Goal: Information Seeking & Learning: Check status

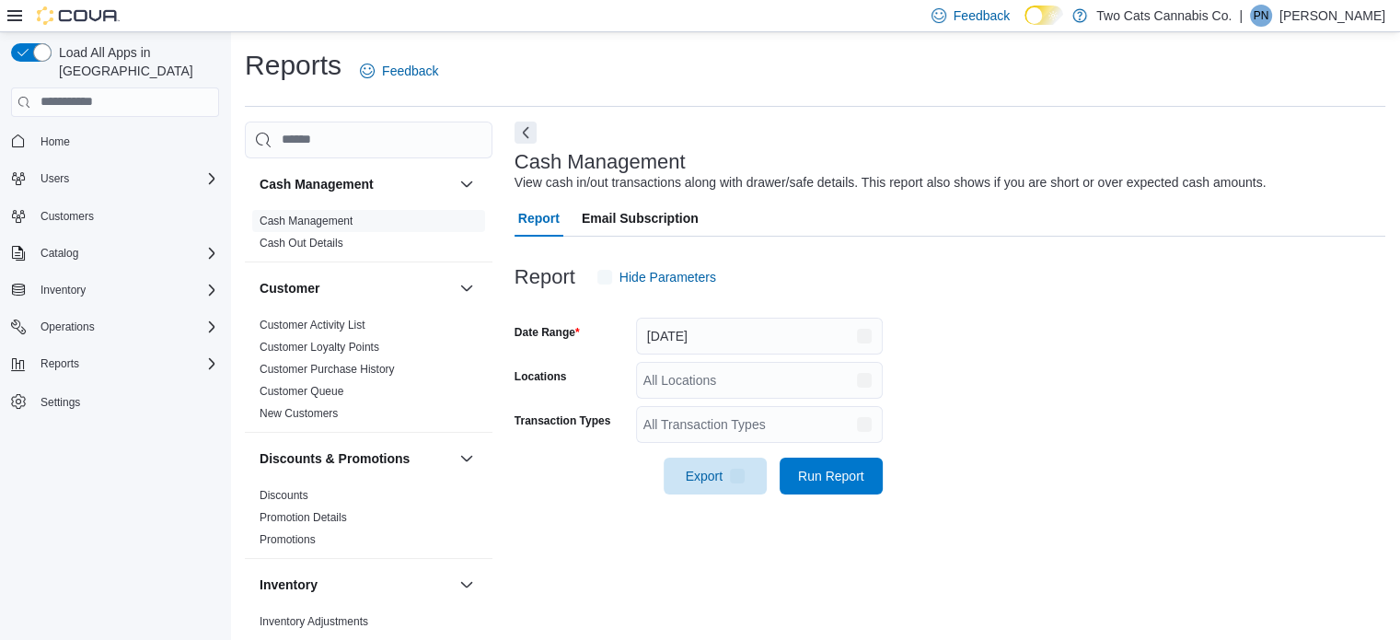
scroll to position [12, 0]
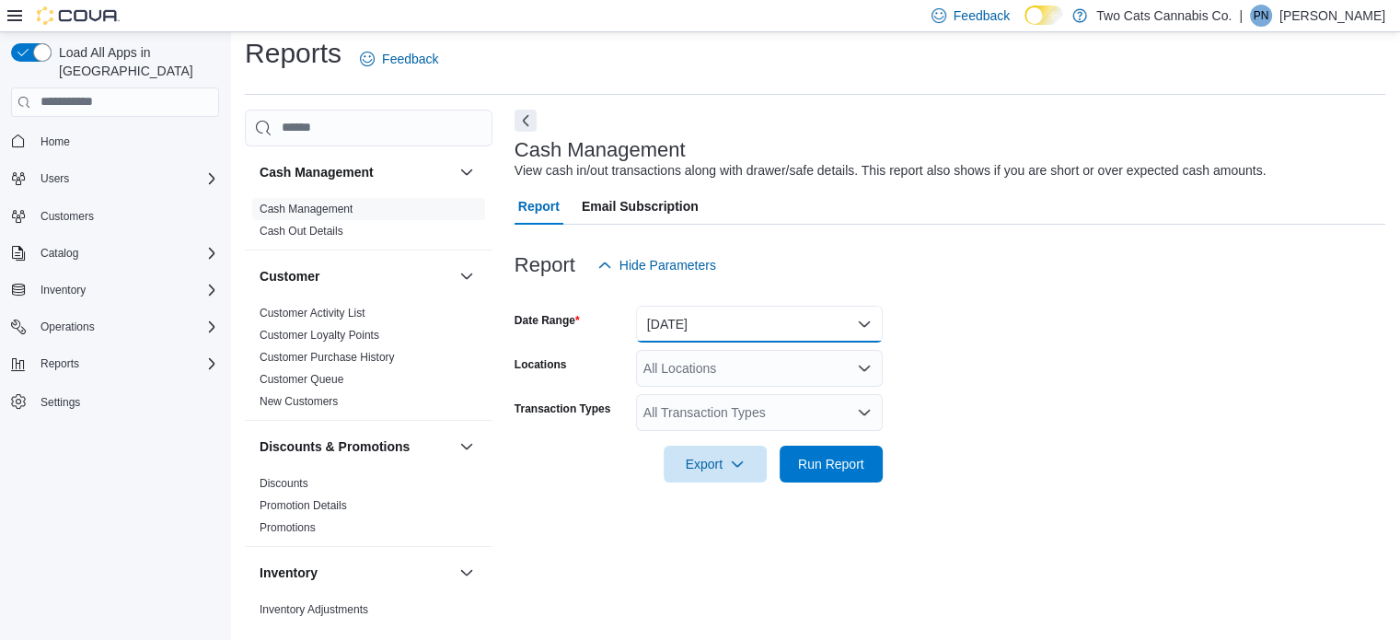
click at [737, 328] on button "[DATE]" at bounding box center [759, 324] width 247 height 37
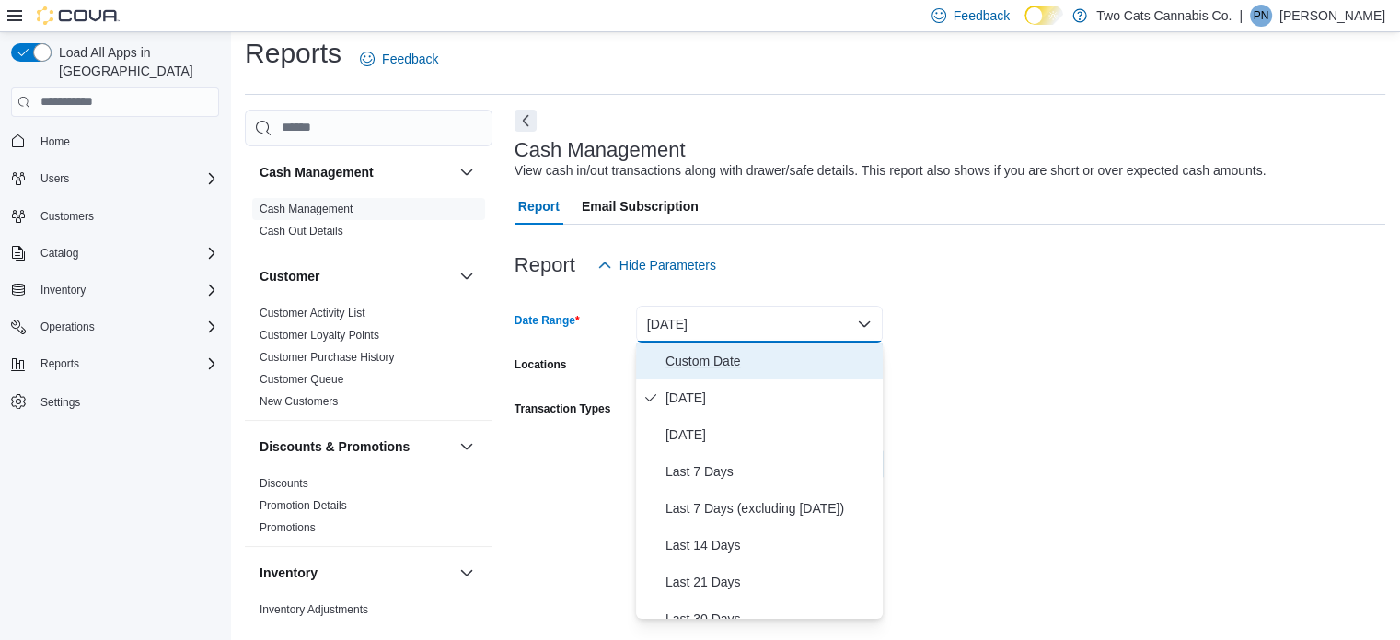
click at [719, 356] on span "Custom Date" at bounding box center [771, 361] width 210 height 22
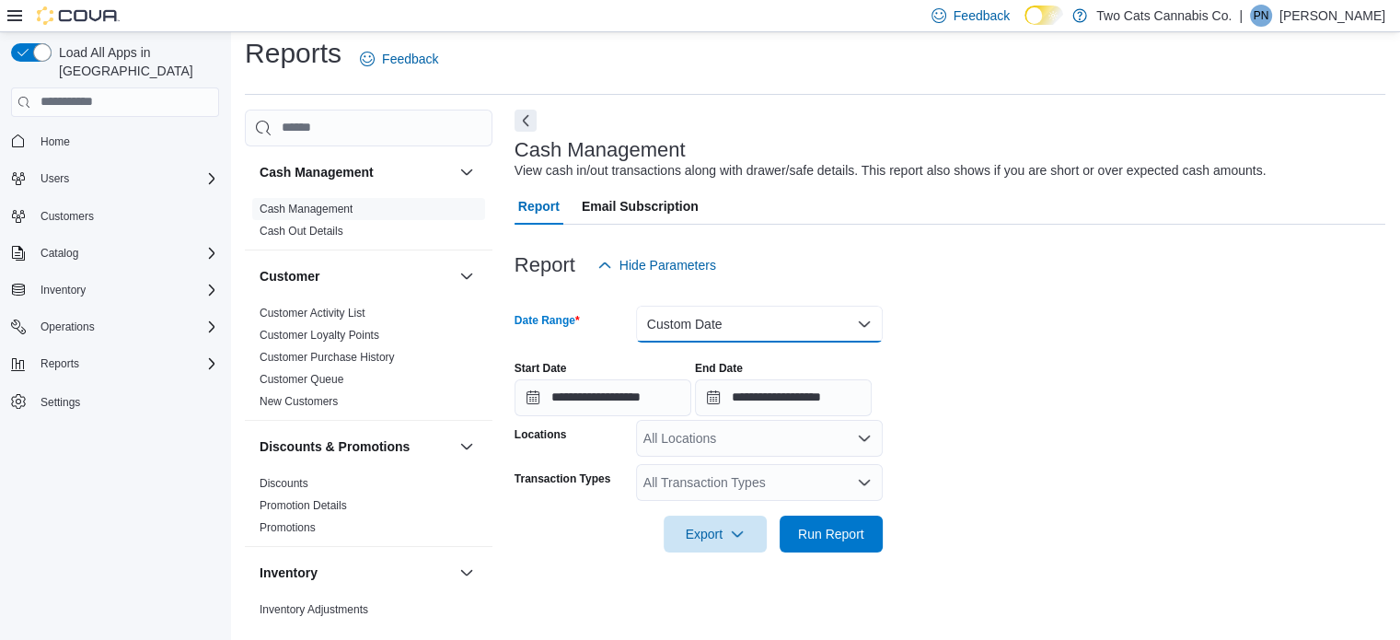
click at [704, 321] on button "Custom Date" at bounding box center [759, 324] width 247 height 37
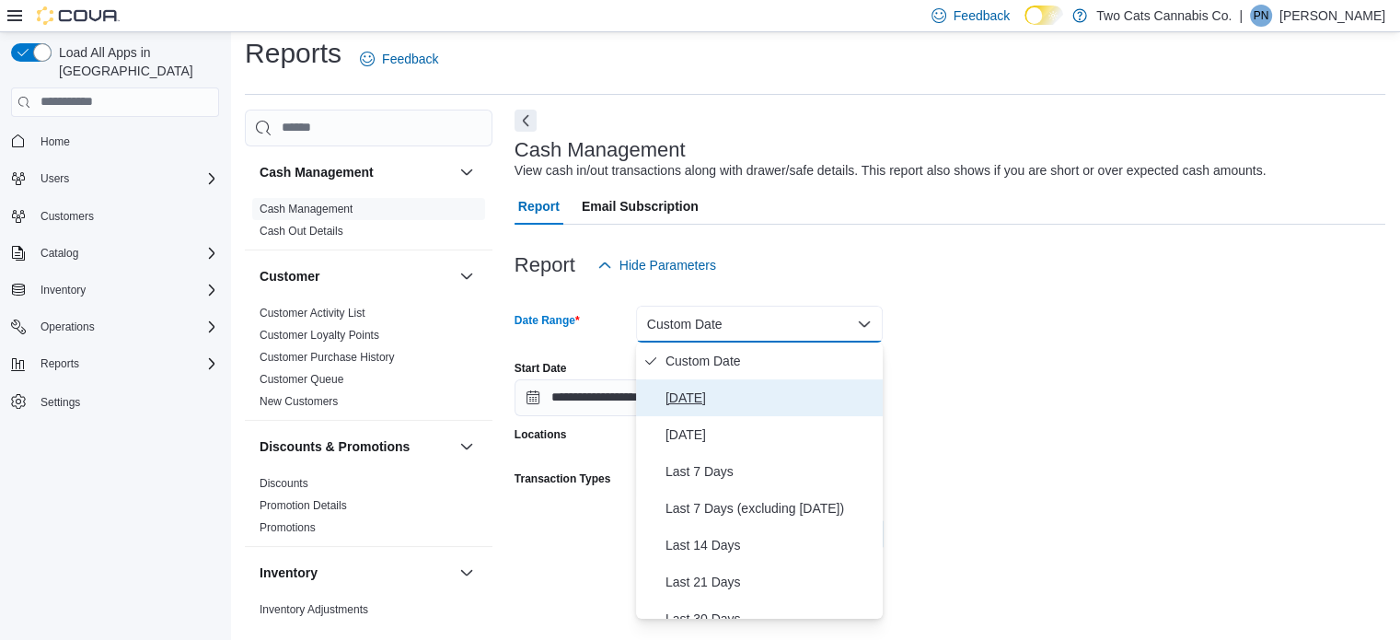
click at [701, 401] on span "[DATE]" at bounding box center [771, 398] width 210 height 22
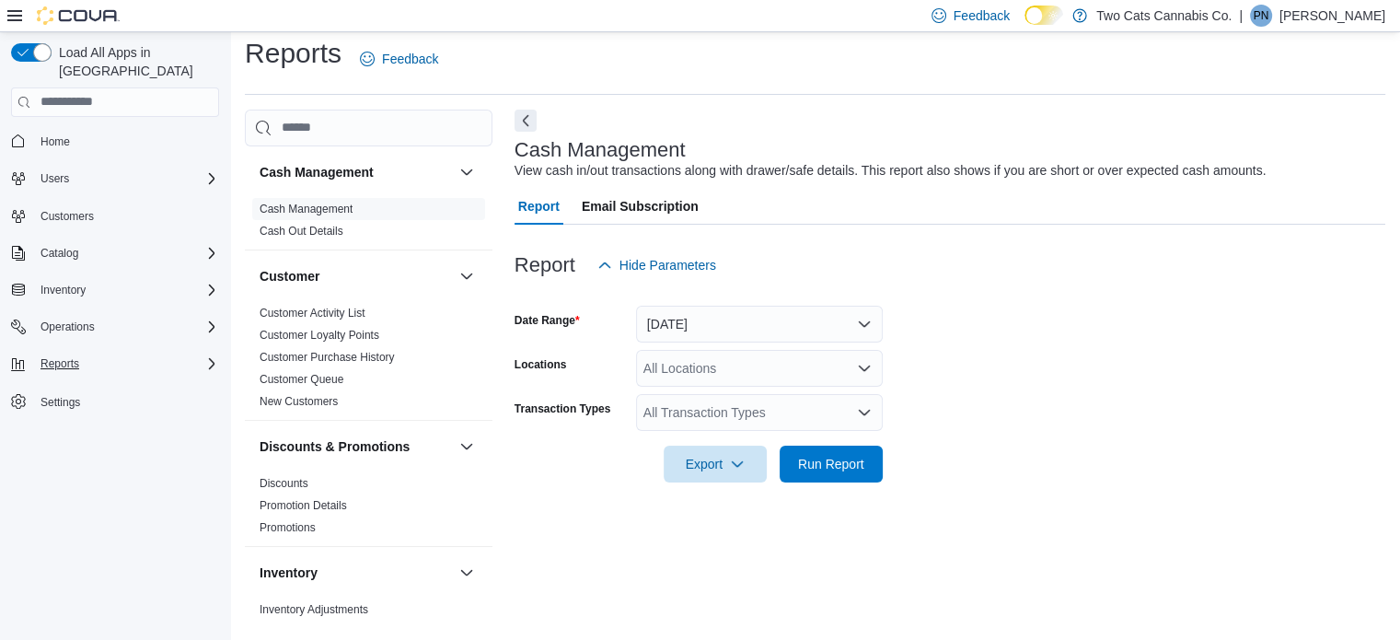
click at [93, 353] on div "Reports" at bounding box center [126, 364] width 186 height 22
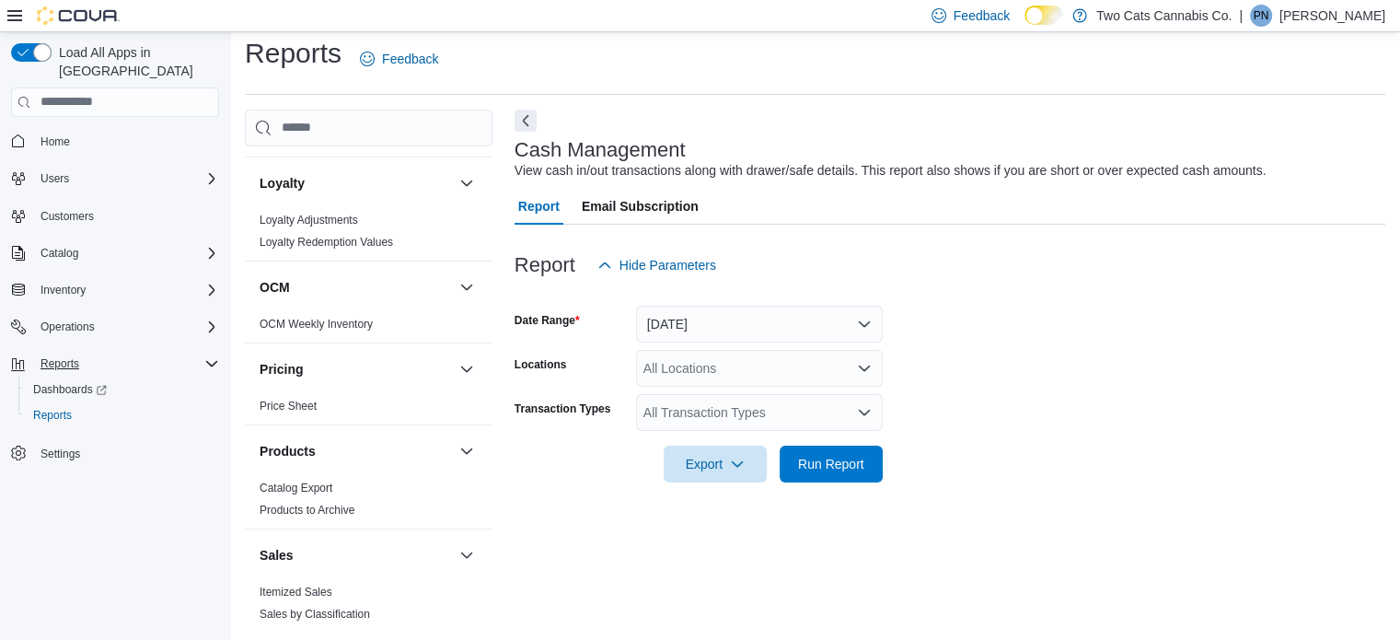
scroll to position [1085, 0]
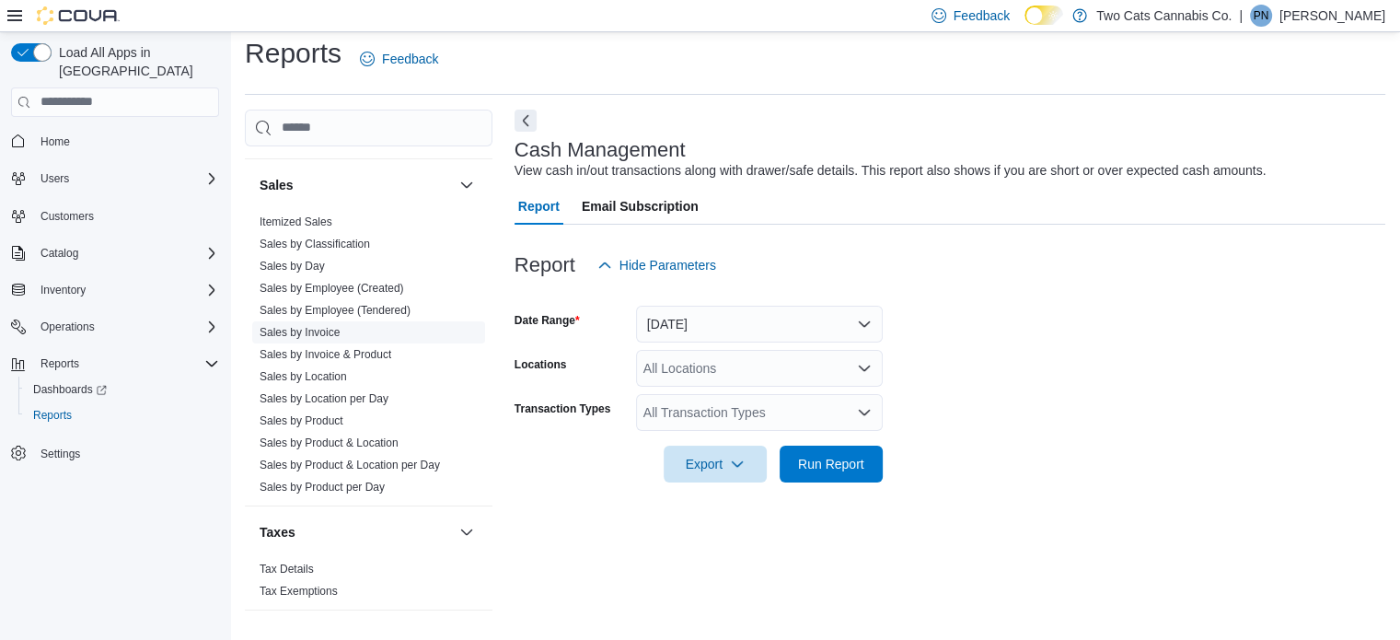
click at [310, 326] on link "Sales by Invoice" at bounding box center [300, 332] width 80 height 13
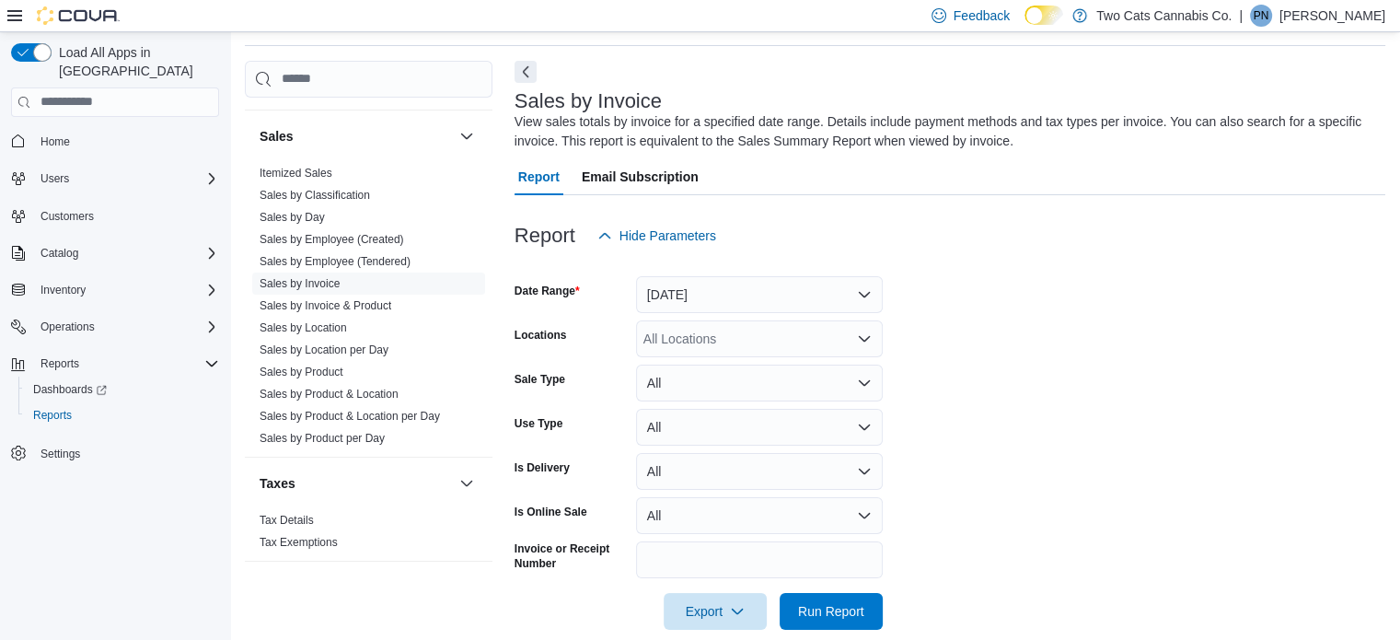
scroll to position [62, 0]
click at [663, 297] on button "[DATE]" at bounding box center [759, 293] width 247 height 37
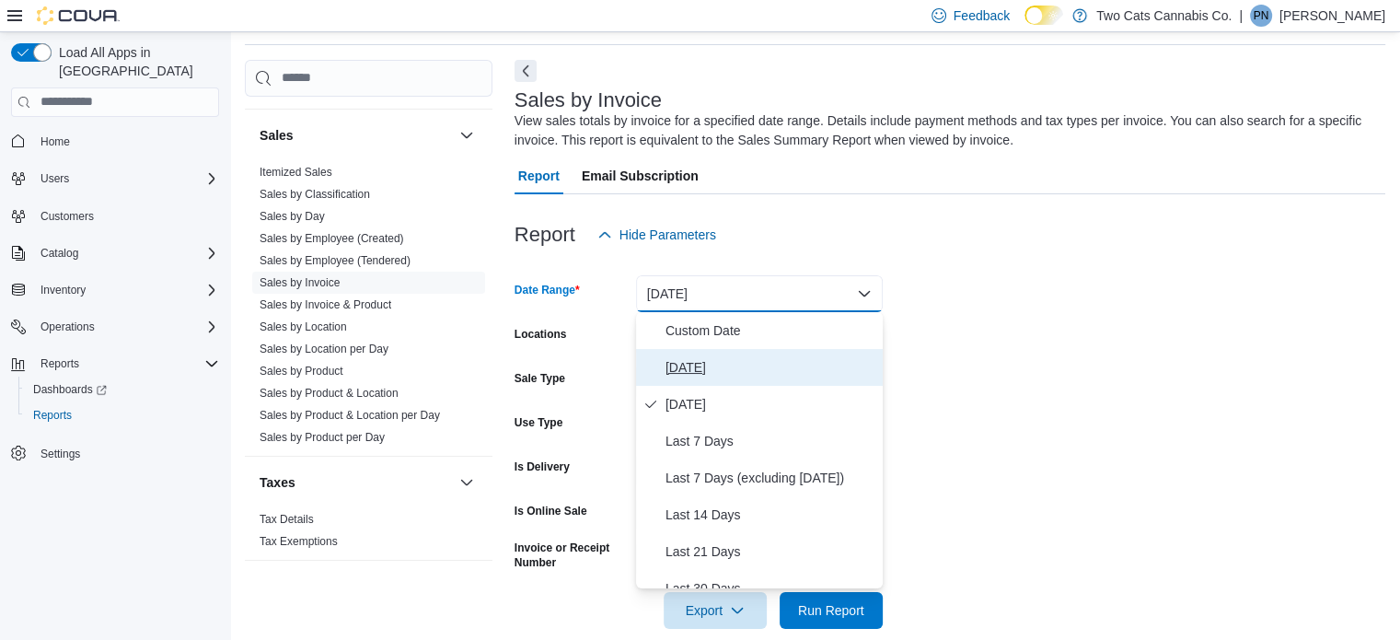
click at [698, 360] on span "[DATE]" at bounding box center [771, 367] width 210 height 22
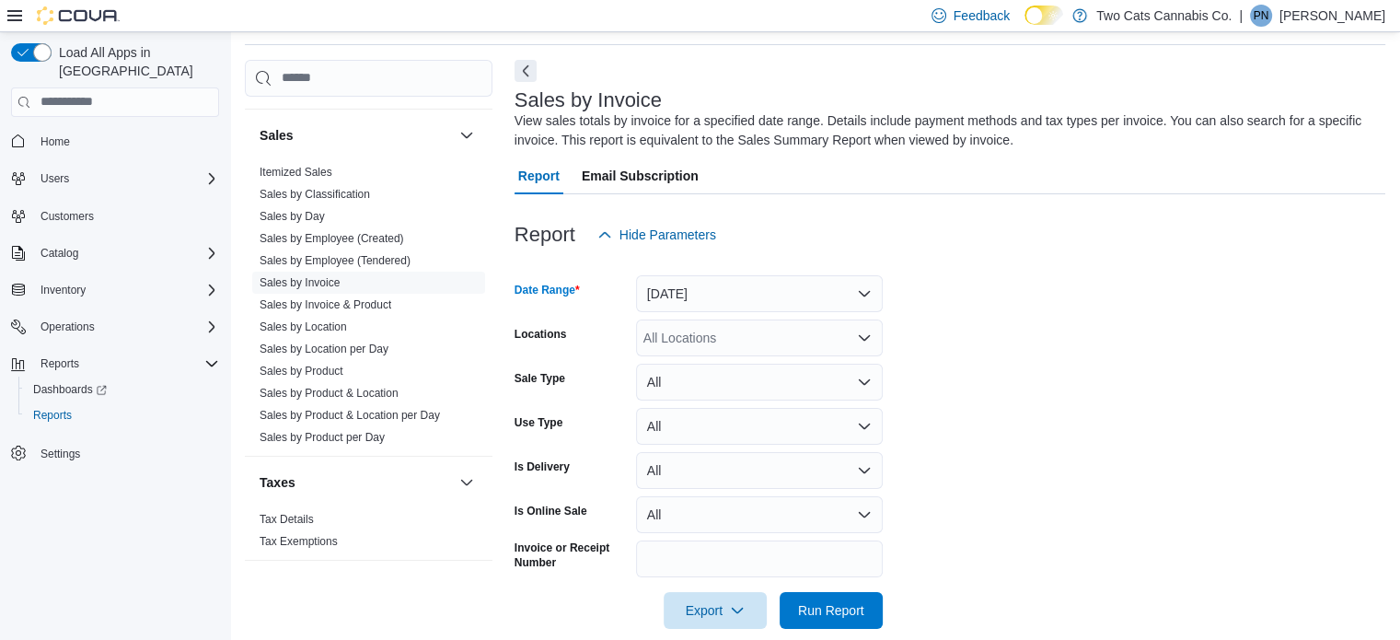
click at [692, 324] on div "All Locations" at bounding box center [759, 337] width 247 height 37
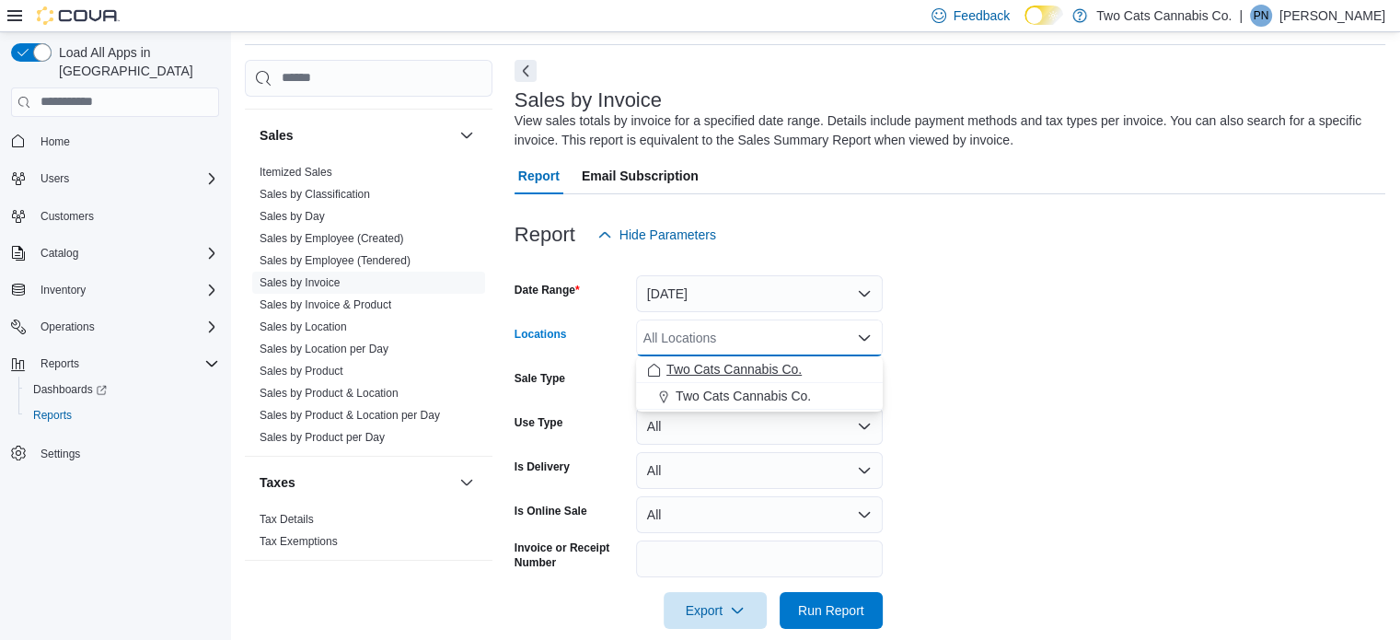
click at [716, 369] on span "Two Cats Cannabis Co." at bounding box center [734, 369] width 135 height 18
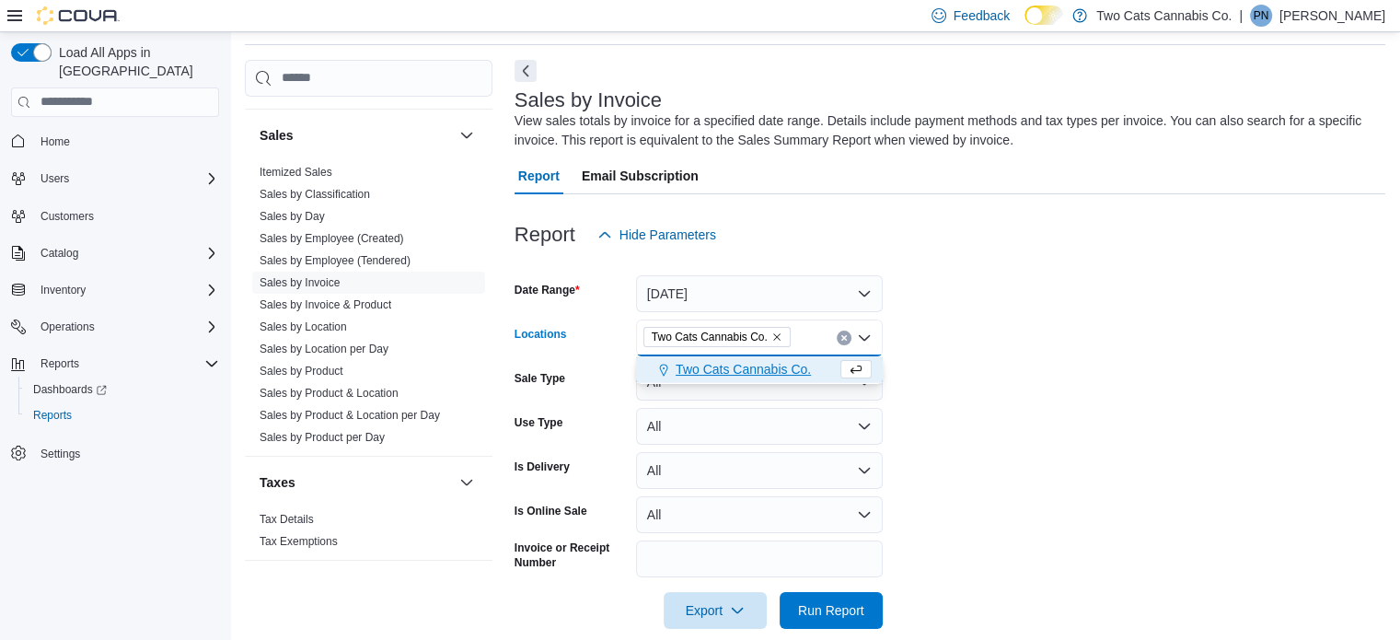
click at [719, 368] on span "Two Cats Cannabis Co." at bounding box center [743, 369] width 135 height 18
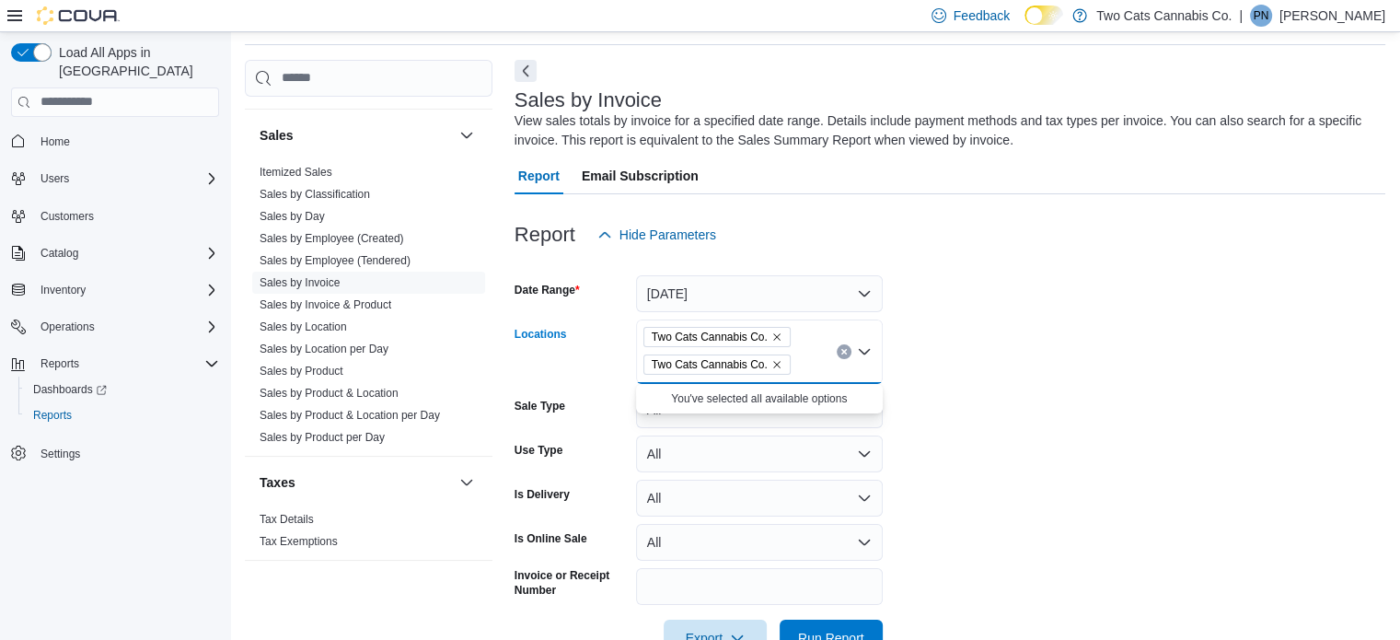
click at [772, 337] on icon "Remove Two Cats Cannabis Co. from selection in this group" at bounding box center [777, 336] width 11 height 11
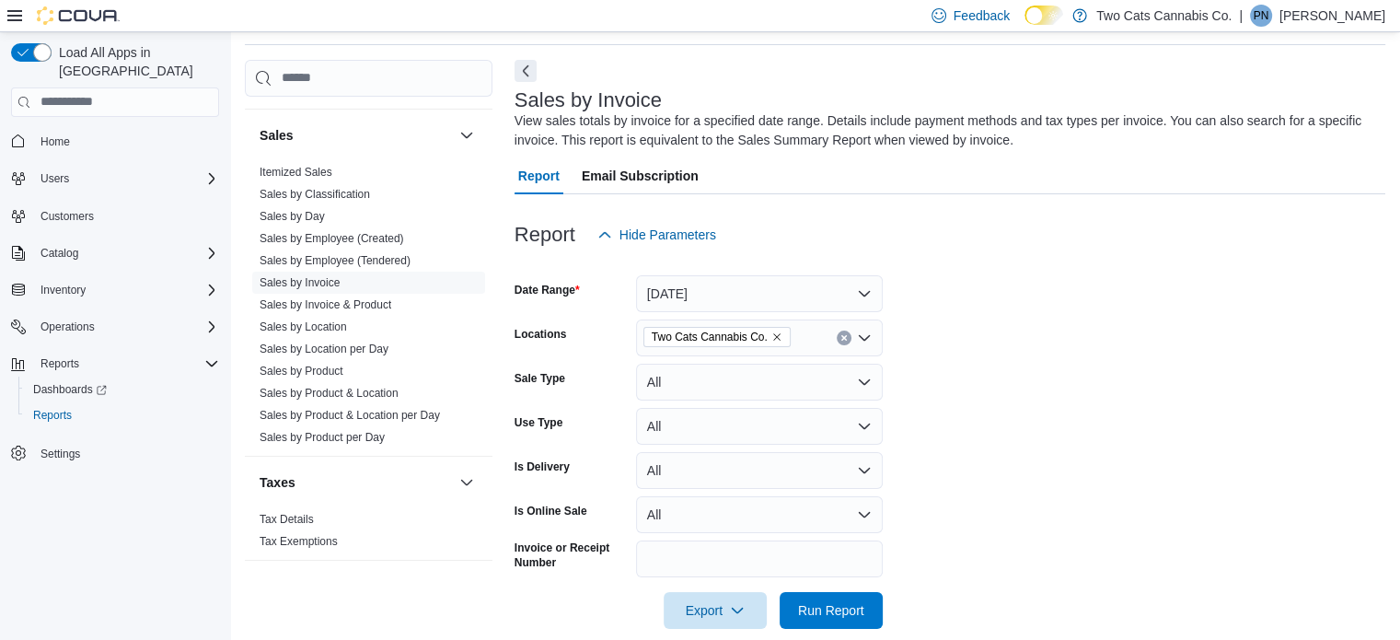
click at [956, 358] on form "Date Range [DATE] Locations Two Cats Cannabis Co. Sale Type All Use Type All Is…" at bounding box center [950, 441] width 871 height 376
click at [837, 619] on span "Run Report" at bounding box center [831, 609] width 81 height 37
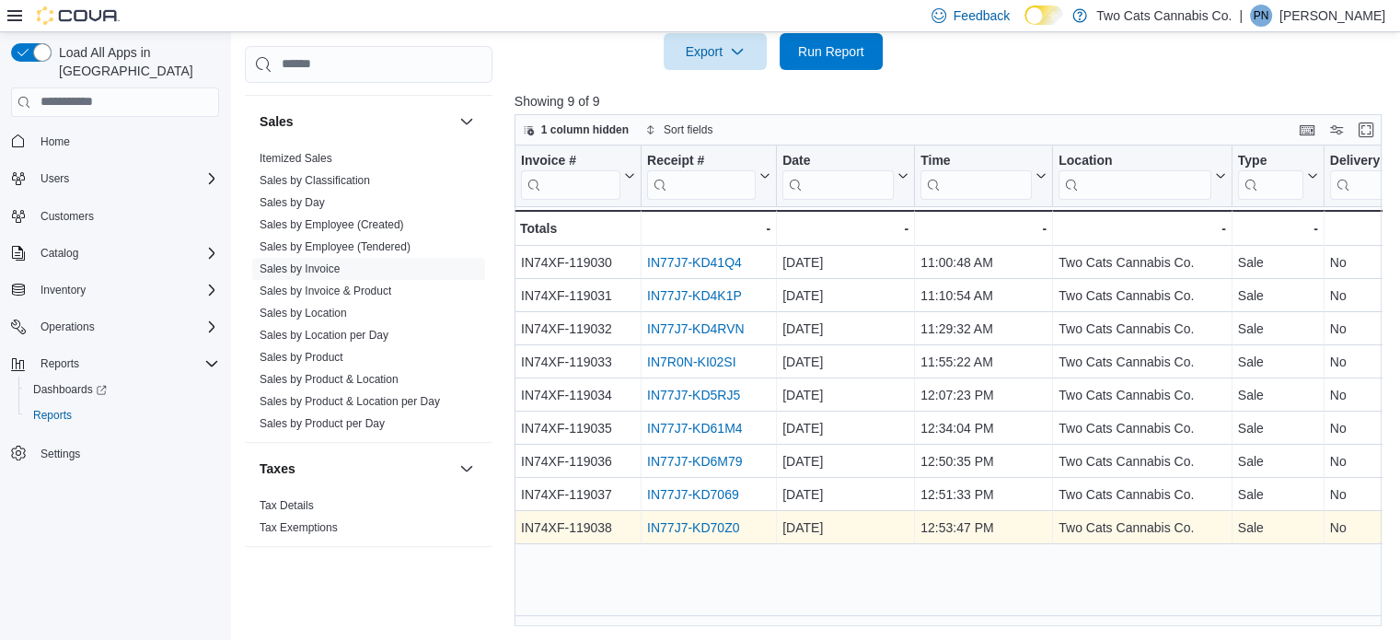
click at [669, 523] on link "IN77J7-KD70Z0" at bounding box center [693, 527] width 92 height 15
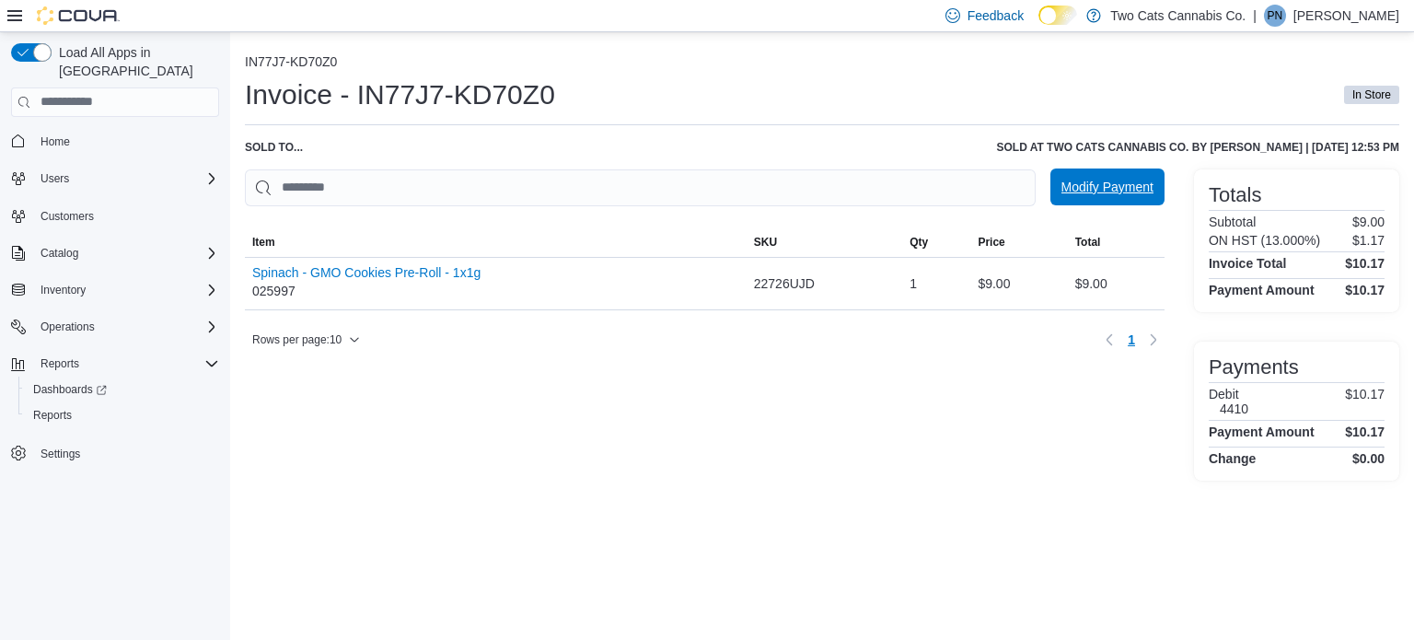
click at [1105, 187] on span "Modify Payment" at bounding box center [1108, 187] width 92 height 18
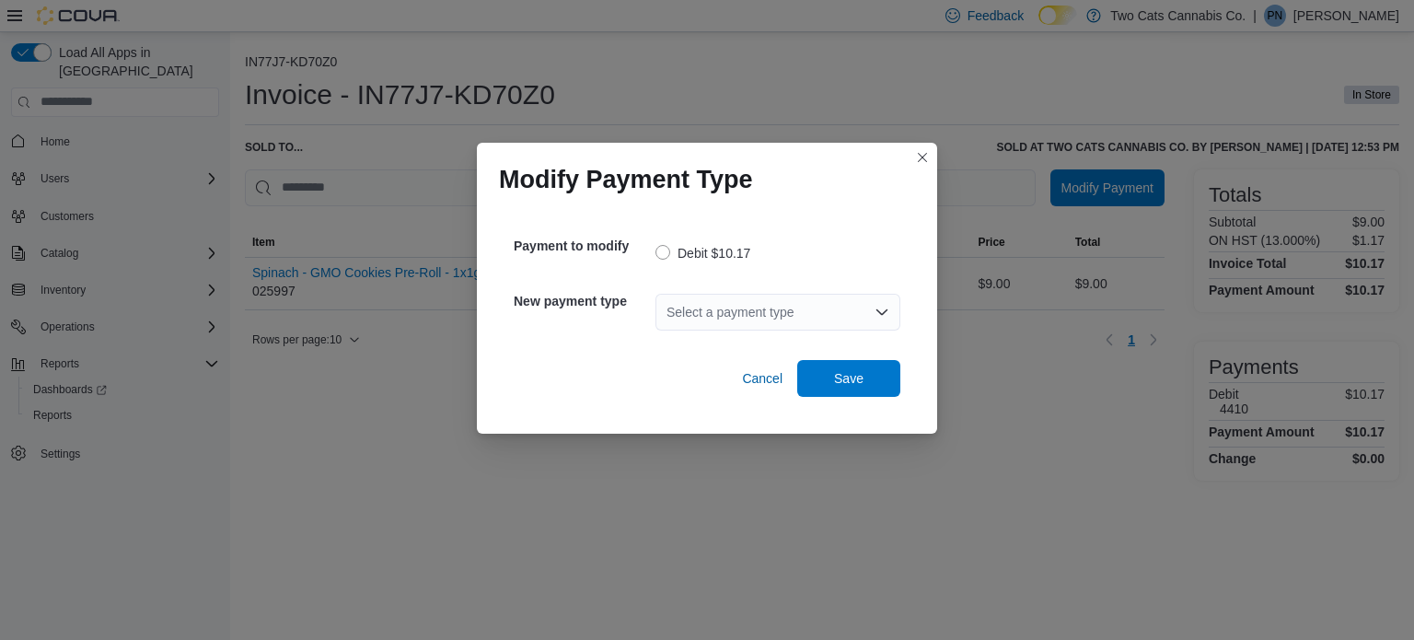
click at [744, 310] on div "Select a payment type" at bounding box center [778, 312] width 245 height 37
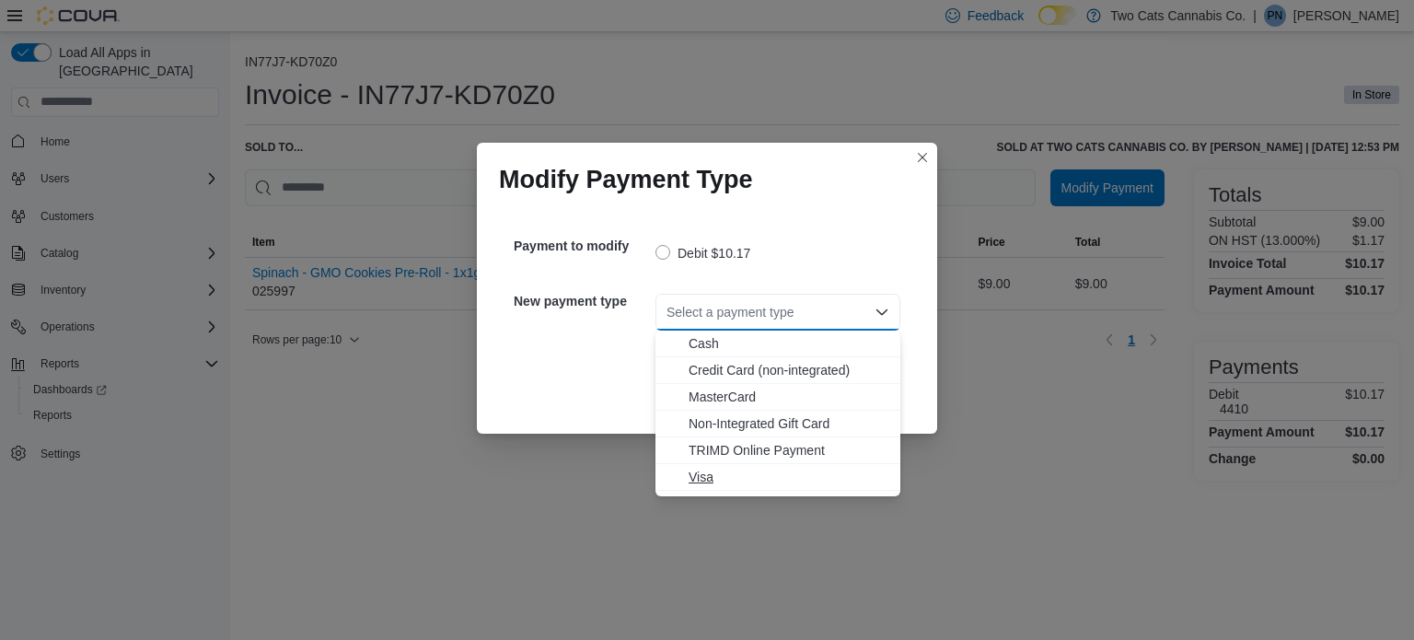
click at [700, 472] on span "Visa" at bounding box center [789, 477] width 201 height 18
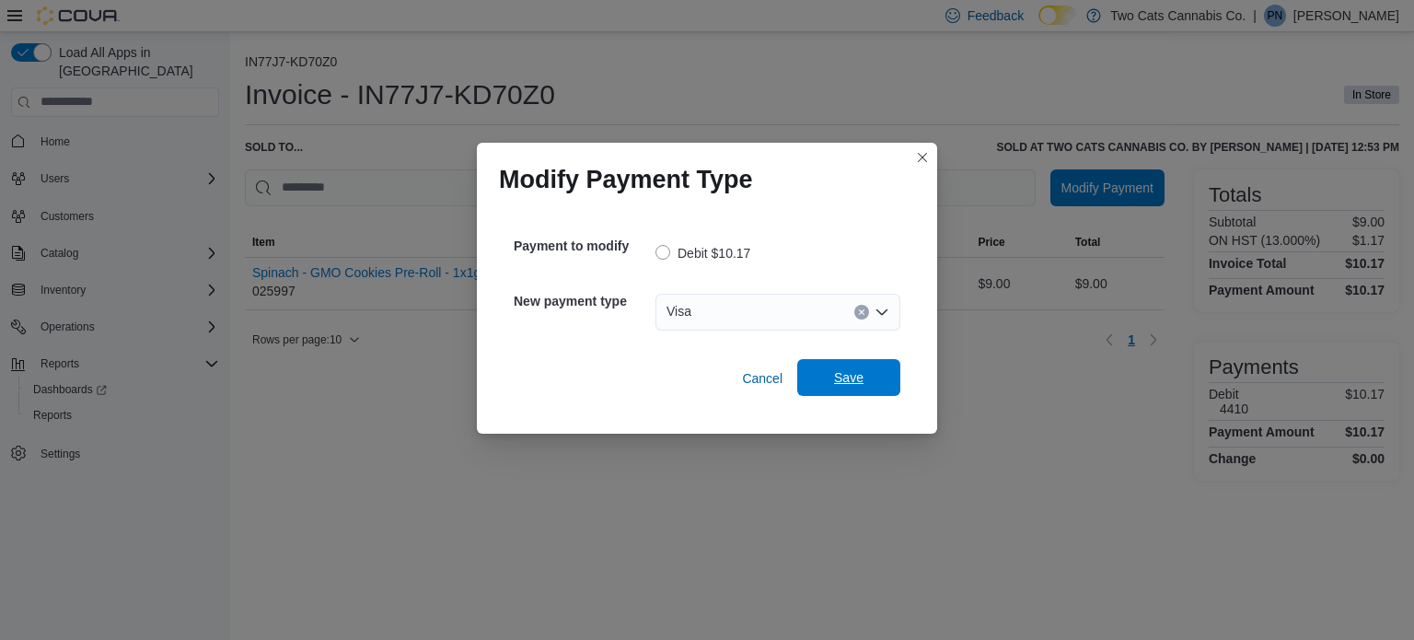
click at [858, 377] on span "Save" at bounding box center [848, 377] width 29 height 18
